Goal: Browse casually

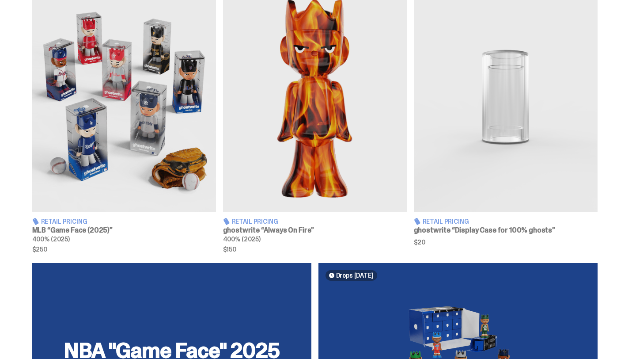
scroll to position [352, 0]
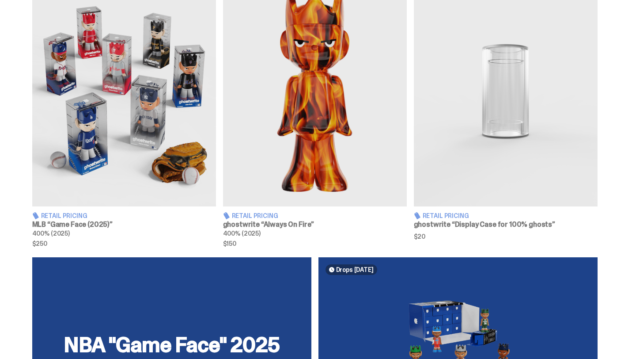
click at [121, 157] on img at bounding box center [124, 92] width 184 height 230
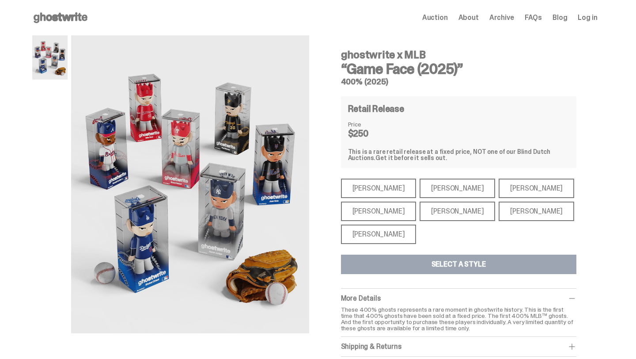
click at [391, 192] on div "[PERSON_NAME]" at bounding box center [379, 187] width 76 height 19
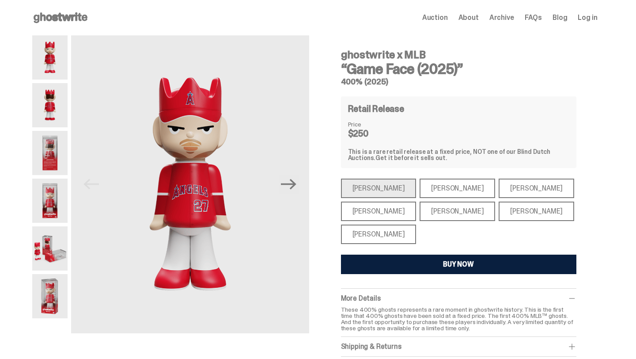
click at [420, 197] on div "[PERSON_NAME]" at bounding box center [458, 187] width 76 height 19
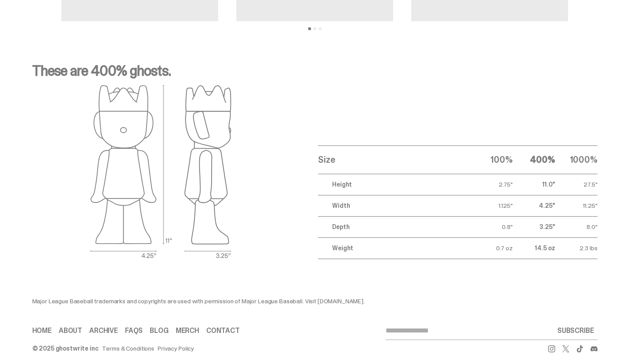
scroll to position [1090, 0]
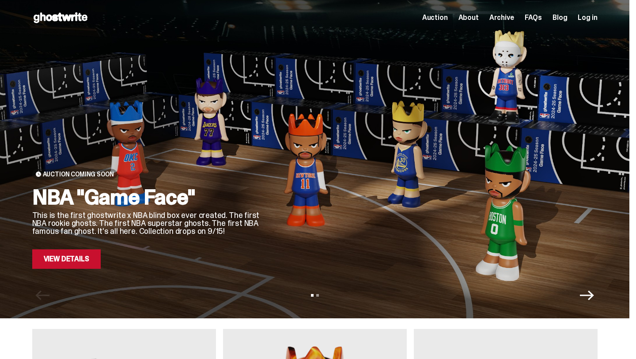
click at [83, 254] on link "View Details" at bounding box center [66, 258] width 68 height 19
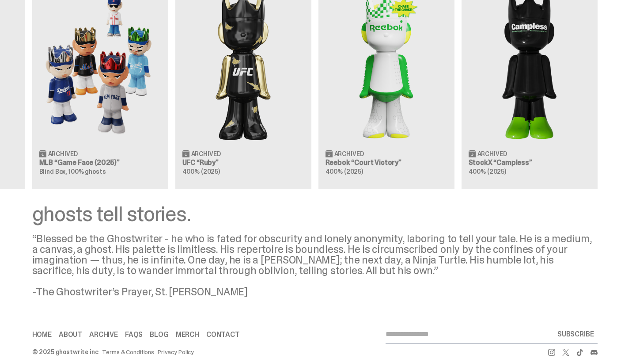
scroll to position [888, 0]
